Goal: Transaction & Acquisition: Purchase product/service

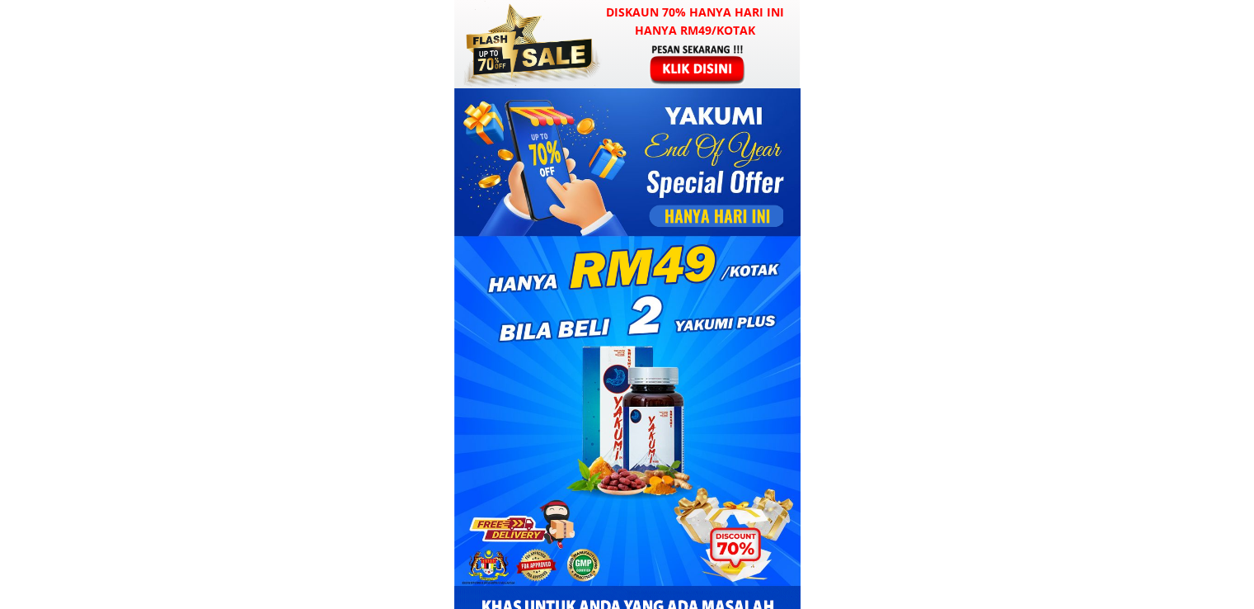
click at [594, 45] on div at bounding box center [529, 44] width 145 height 88
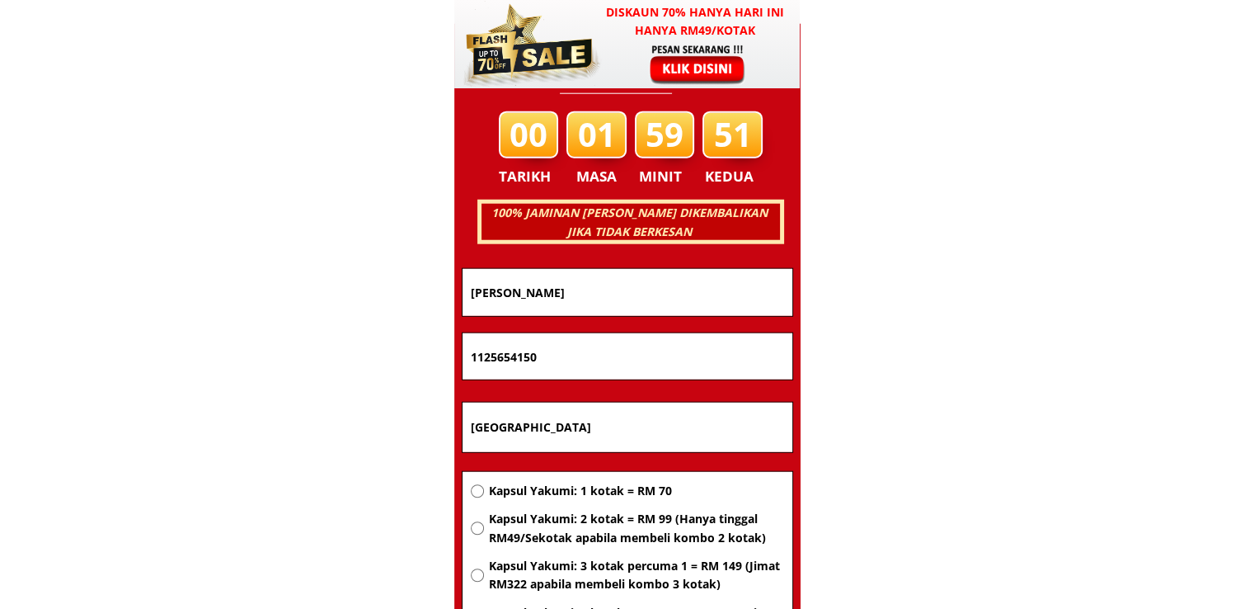
scroll to position [10567, 0]
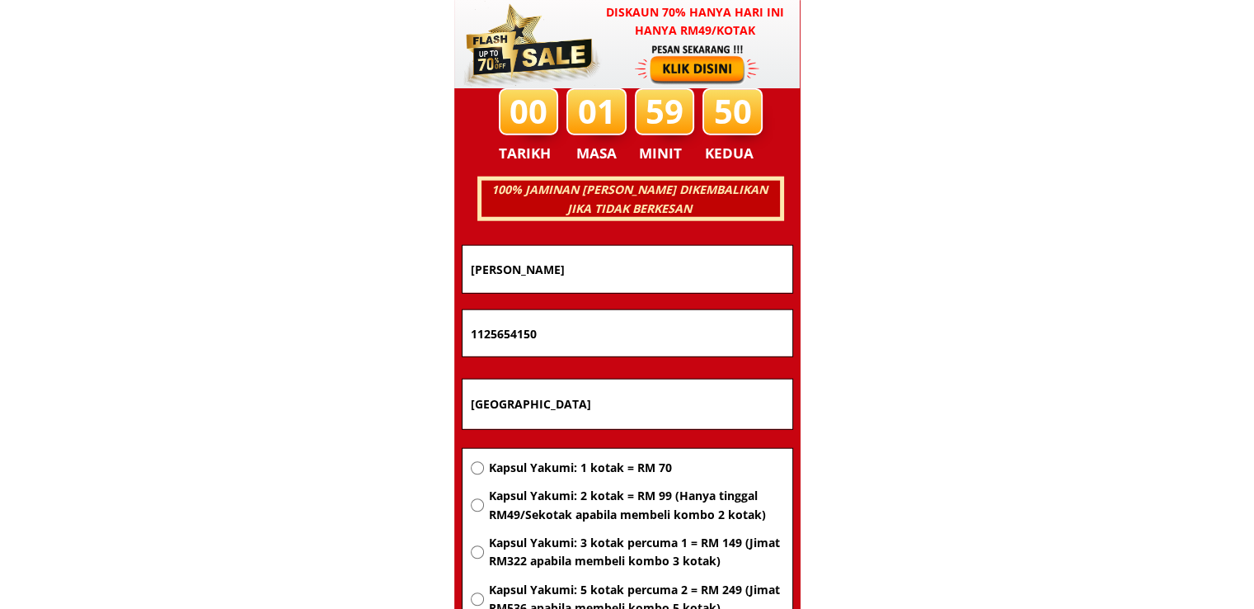
drag, startPoint x: 644, startPoint y: 402, endPoint x: 307, endPoint y: 403, distance: 337.3
paste input "Cyberj"
type input "Cyberjaya"
click at [594, 503] on span "Kapsul Yakumi: 2 kotak = RM 99 (Hanya tinggal RM49/Sekotak apabila membeli komb…" at bounding box center [635, 505] width 295 height 37
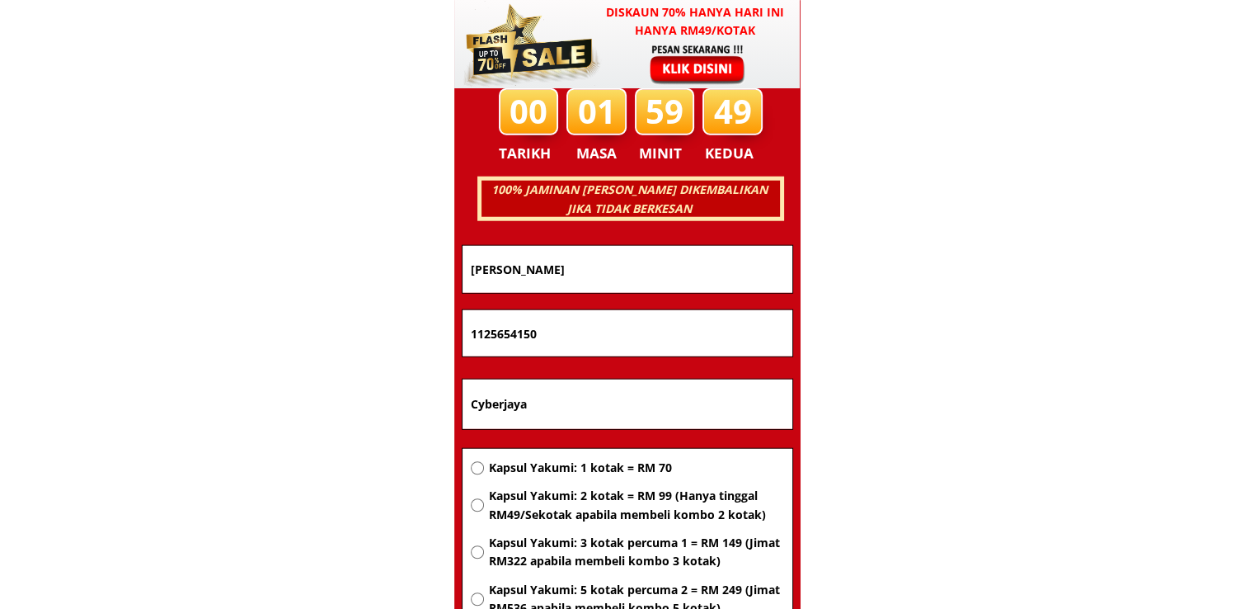
radio input "true"
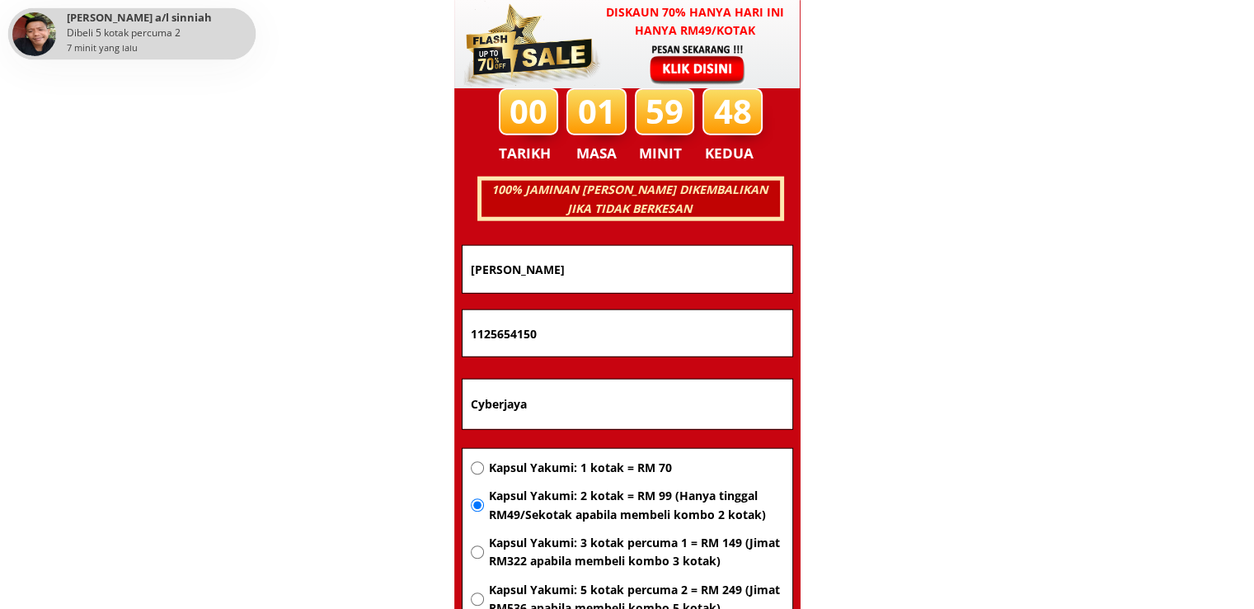
drag, startPoint x: 647, startPoint y: 329, endPoint x: 333, endPoint y: 331, distance: 314.2
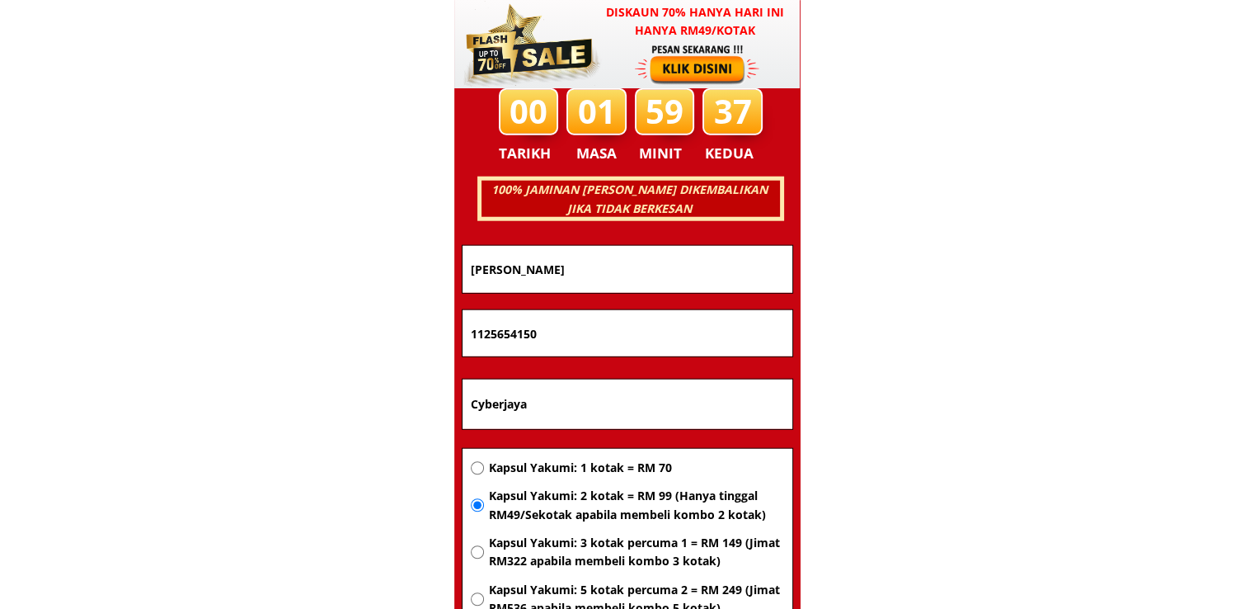
paste input "0129861491"
type input "0129861491"
drag, startPoint x: 589, startPoint y: 258, endPoint x: 193, endPoint y: 281, distance: 396.5
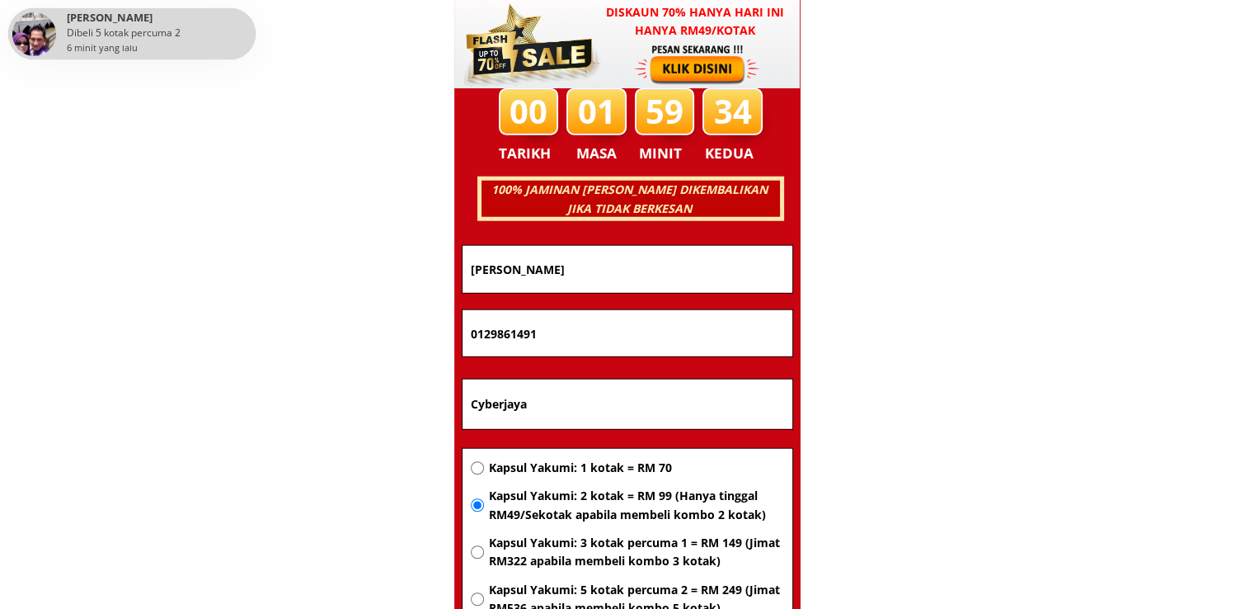
paste input "engku noreda"
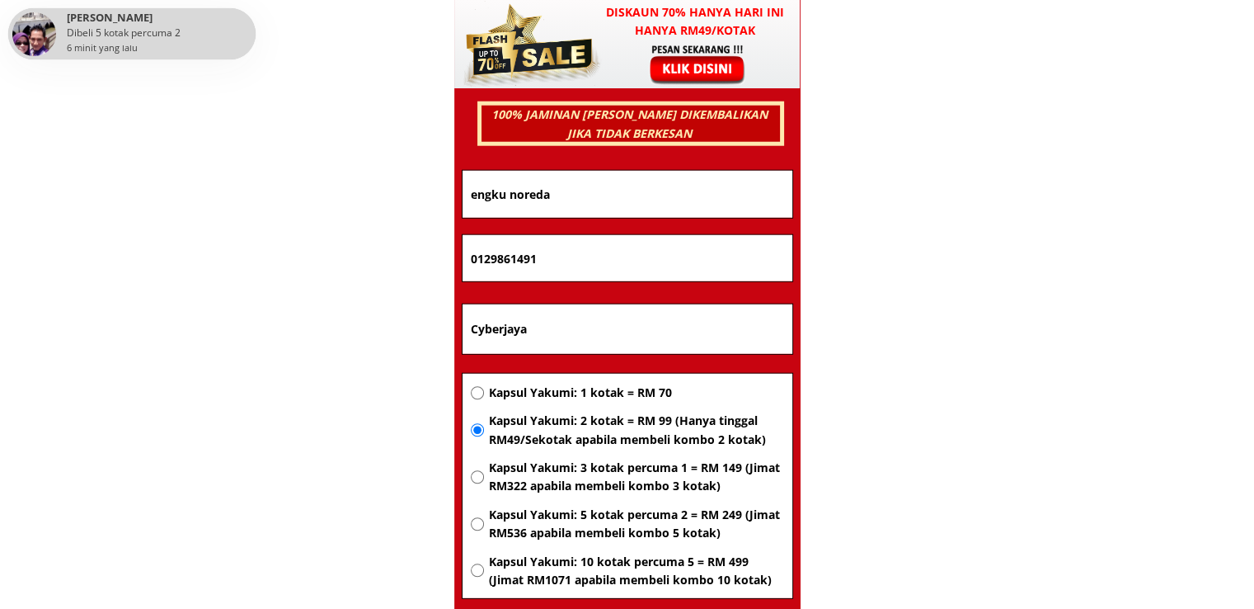
scroll to position [10732, 0]
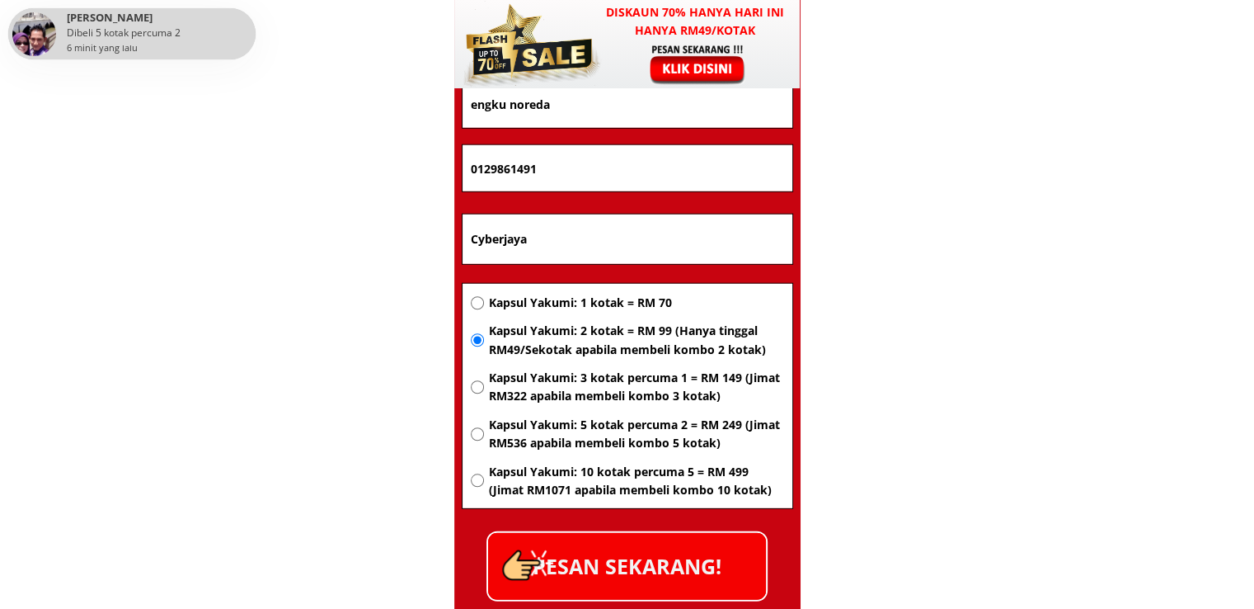
type input "engku noreda"
click at [665, 564] on p "PESAN SEKARANG!" at bounding box center [627, 566] width 278 height 67
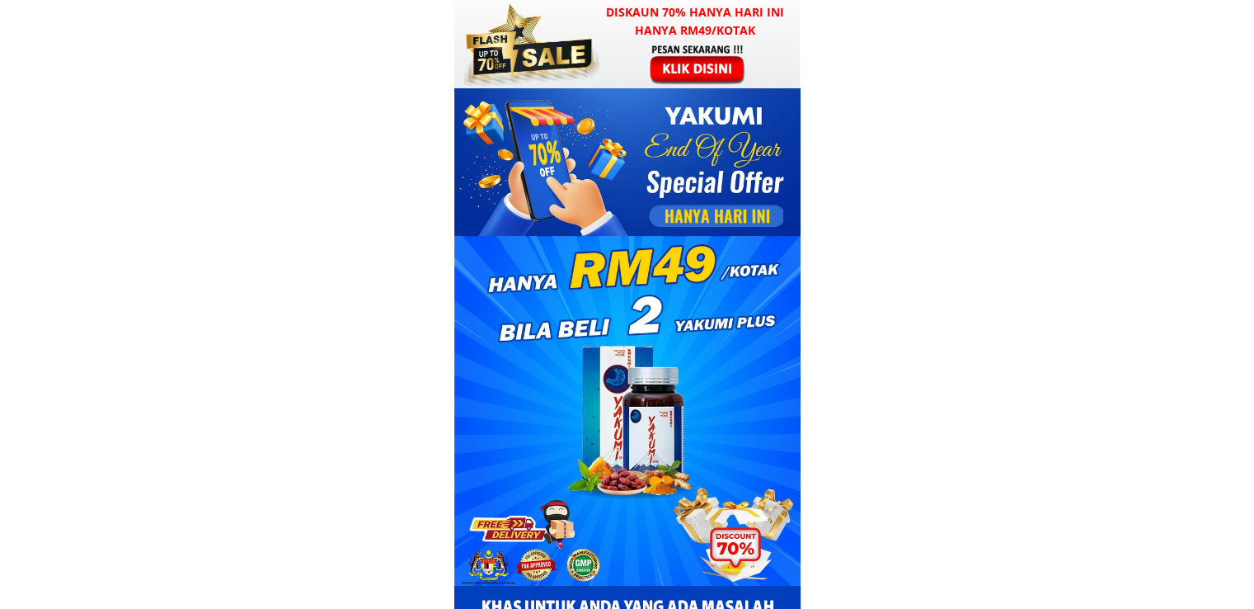
click at [623, 74] on div at bounding box center [627, 44] width 346 height 88
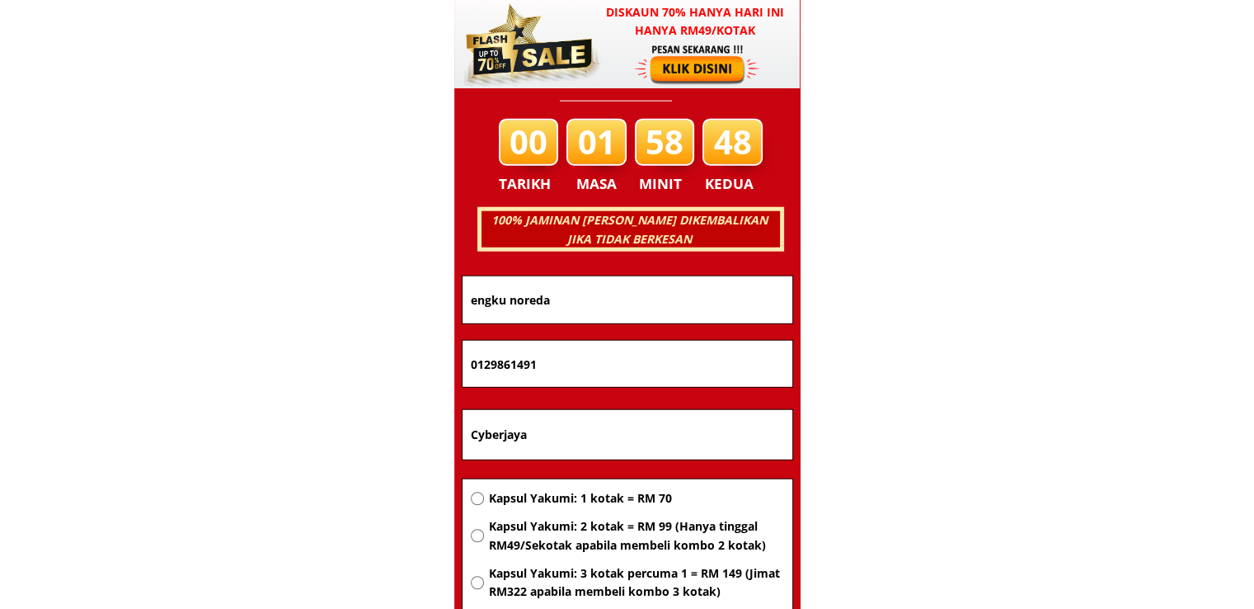
scroll to position [10567, 0]
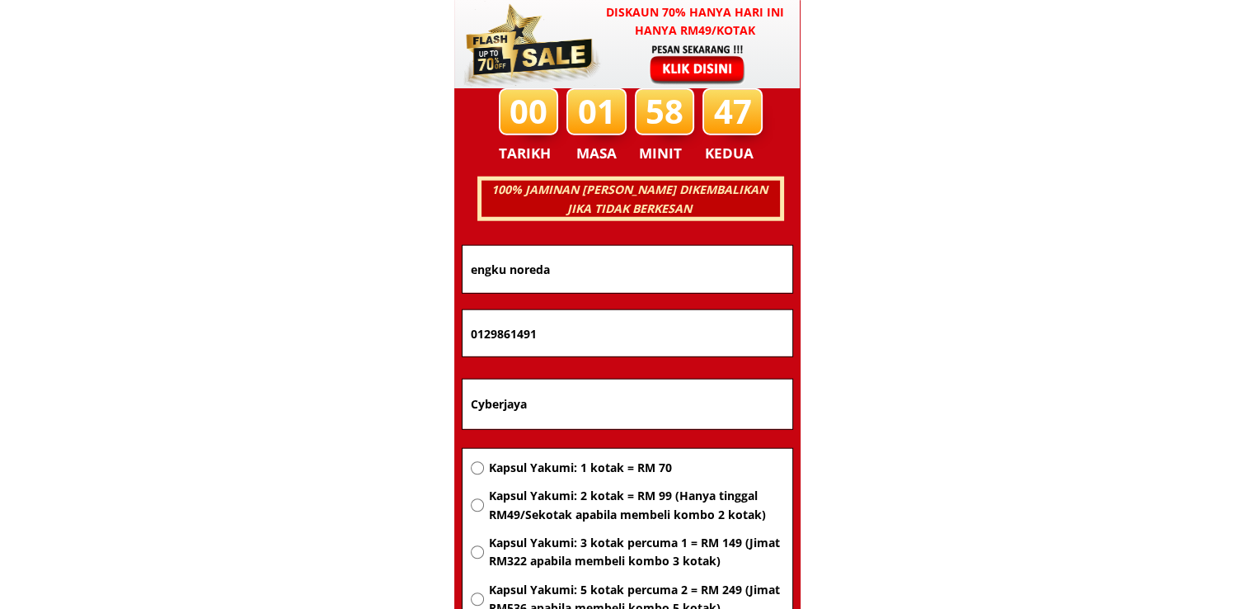
drag, startPoint x: 637, startPoint y: 409, endPoint x: 324, endPoint y: 412, distance: 312.6
paste input "[STREET_ADDRESS]"
type input "Lot 1023A,Lorong 4, Kampong Merbau Sempak, Sungai Buloh, Selangor"
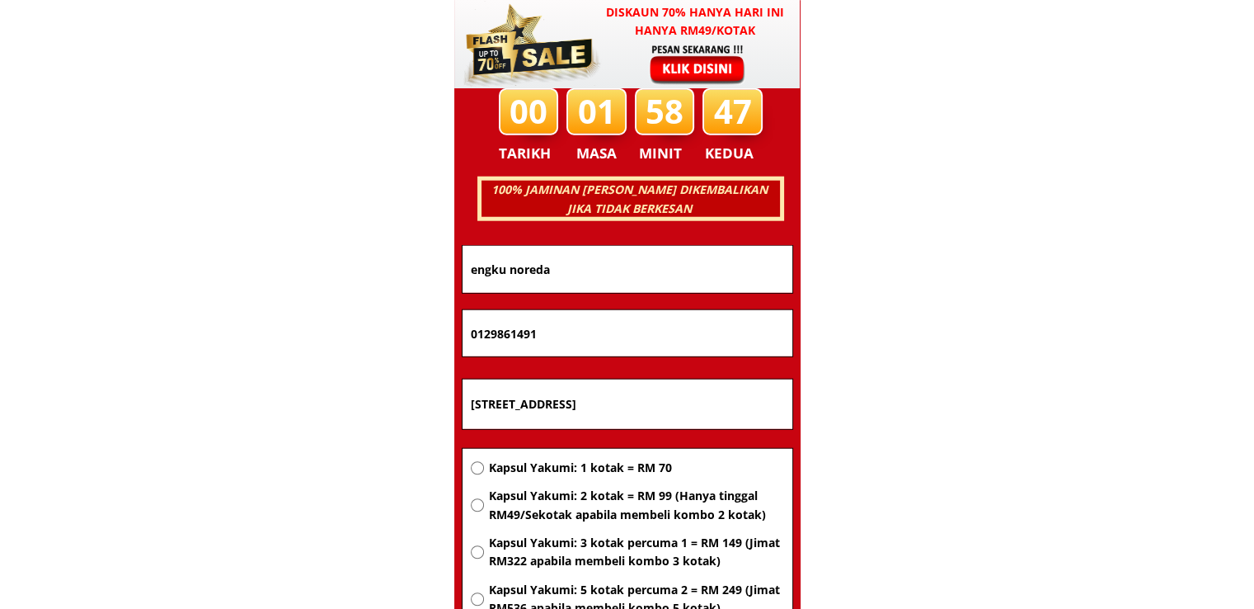
scroll to position [0, 0]
drag, startPoint x: 599, startPoint y: 321, endPoint x: 254, endPoint y: 335, distance: 345.0
paste input "3-7766496"
click at [494, 337] on input "013-7766496" at bounding box center [628, 333] width 322 height 46
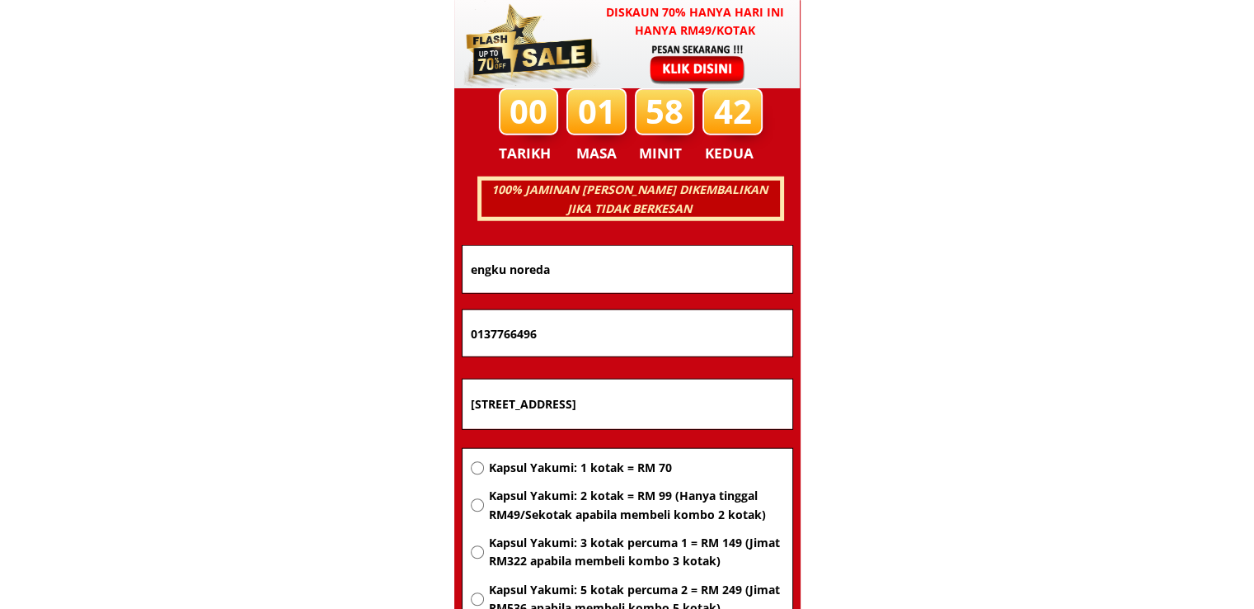
type input "0137766496"
drag, startPoint x: 590, startPoint y: 261, endPoint x: 326, endPoint y: 266, distance: 264.8
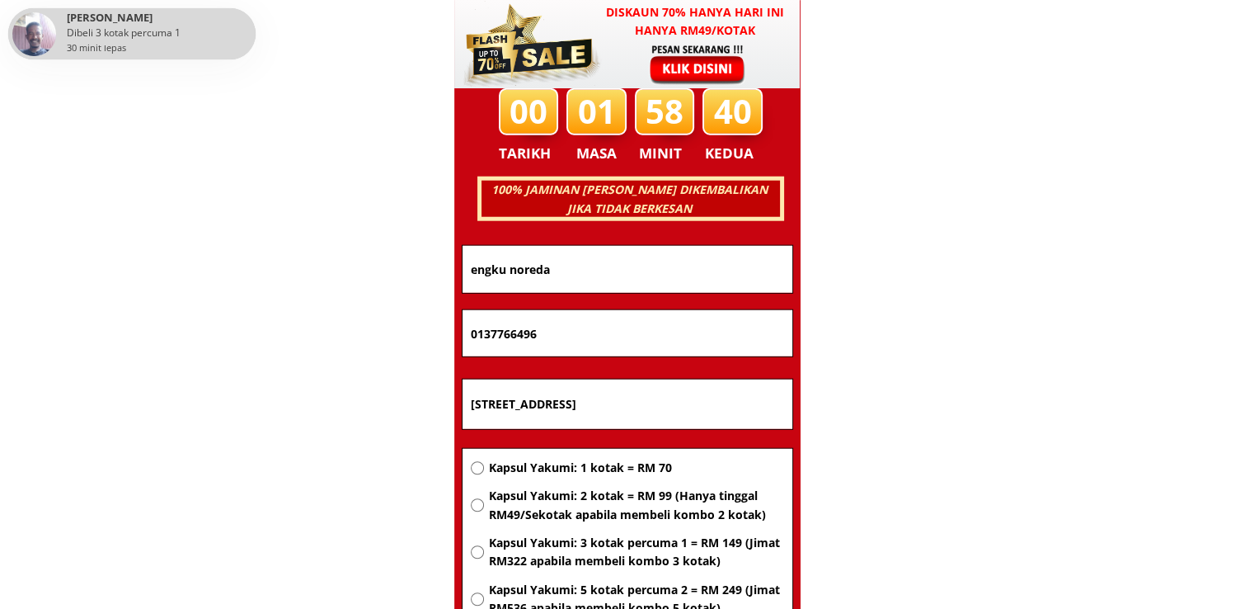
paste input "Yahaya bin Yeop Mat Arop"
type input "Yahaya bin Yeop Mat Arop"
click at [566, 506] on span "Kapsul Yakumi: 2 kotak = RM 99 (Hanya tinggal RM49/Sekotak apabila membeli komb…" at bounding box center [635, 505] width 295 height 37
radio input "true"
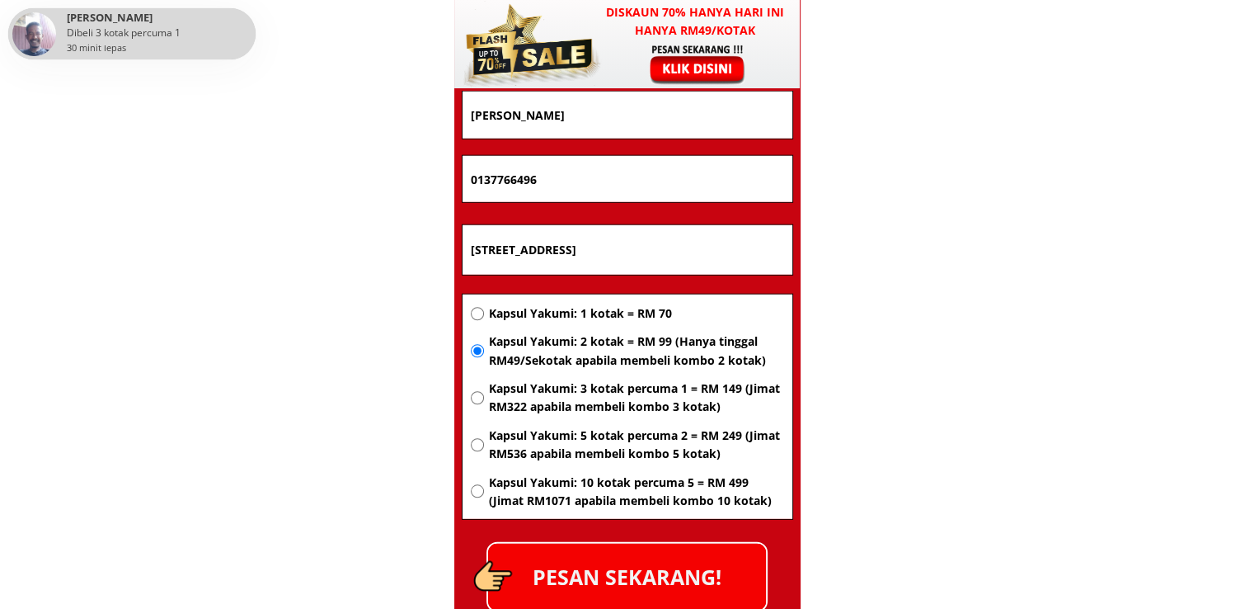
scroll to position [10732, 0]
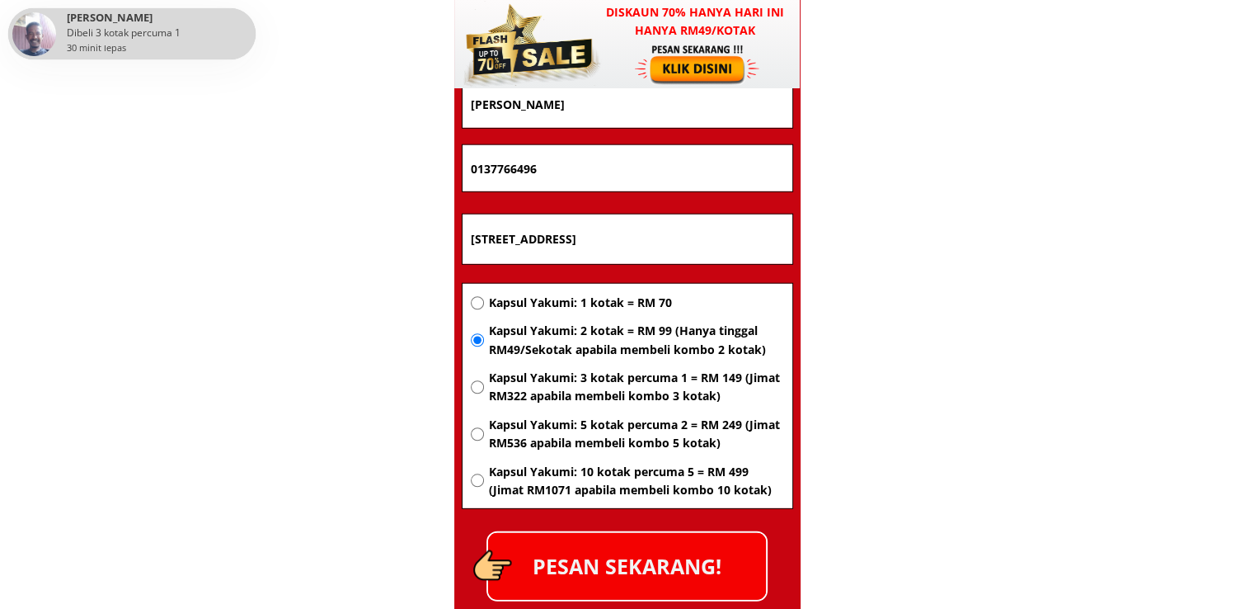
click at [664, 553] on p "PESAN SEKARANG!" at bounding box center [627, 566] width 278 height 67
